Goal: Check status

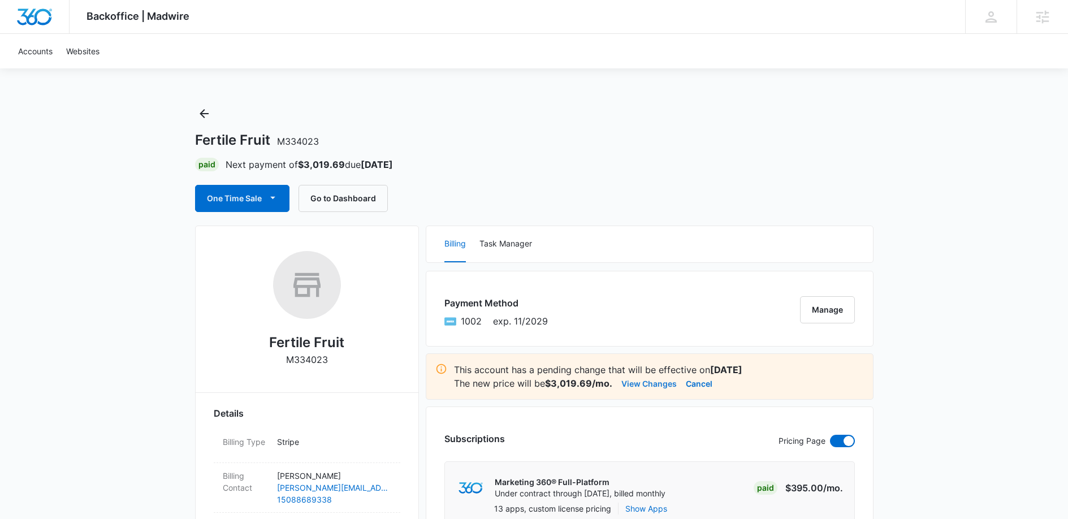
click at [656, 381] on button "View Changes" at bounding box center [648, 383] width 55 height 14
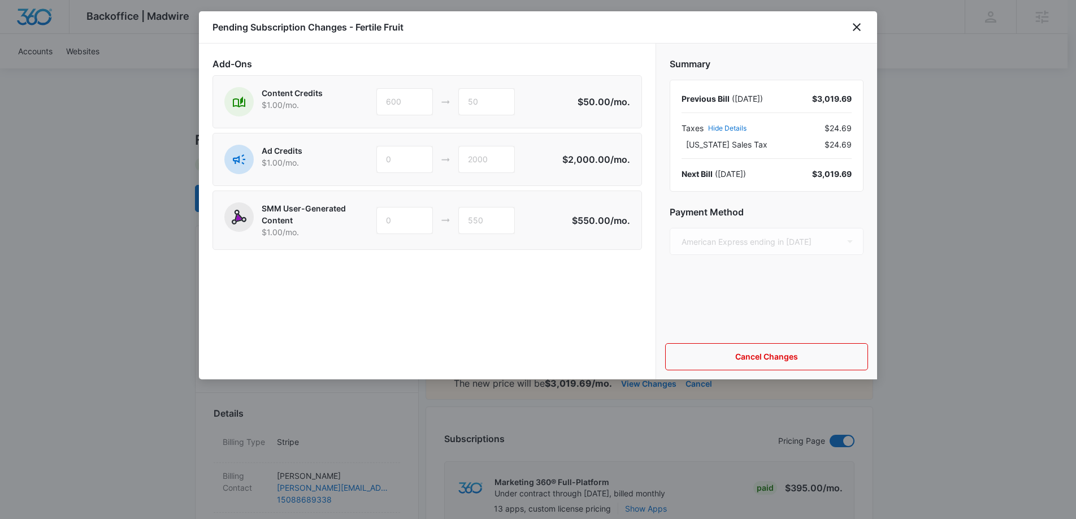
click at [848, 28] on div "Pending Subscription Changes - Fertile Fruit" at bounding box center [538, 27] width 678 height 32
click at [853, 27] on icon "close" at bounding box center [857, 27] width 14 height 14
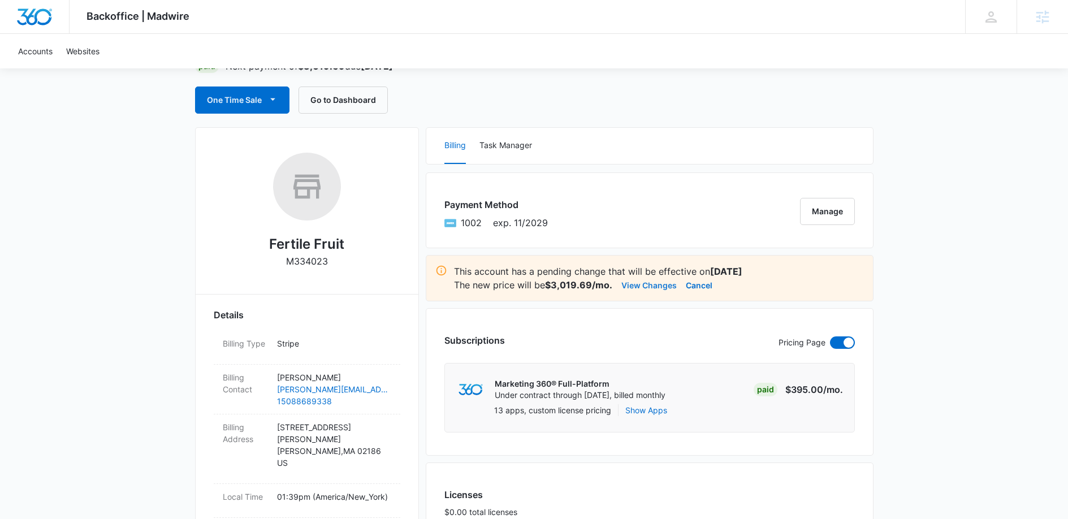
scroll to position [51, 0]
